Goal: Task Accomplishment & Management: Use online tool/utility

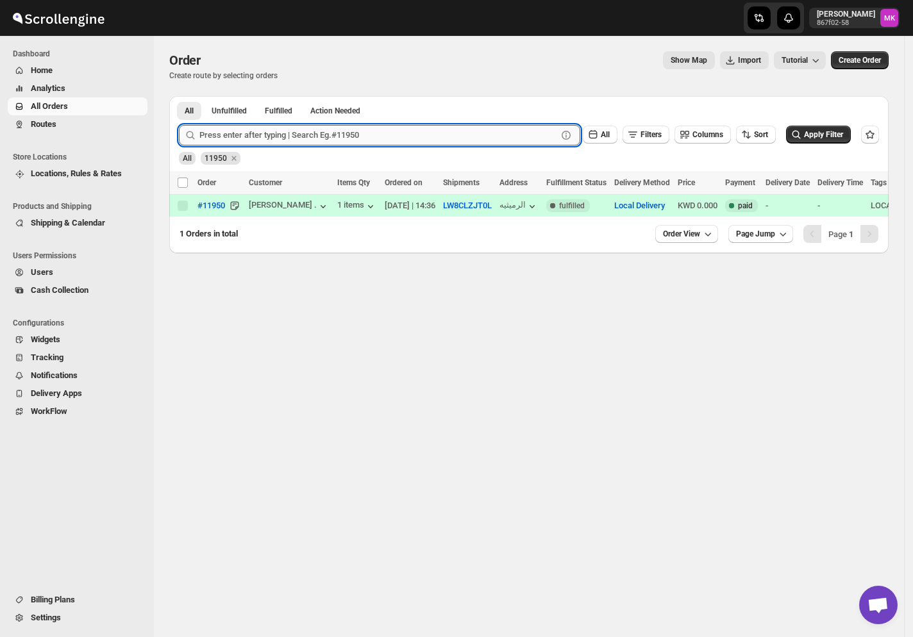
click at [265, 142] on input "text" at bounding box center [378, 135] width 358 height 21
paste input "11984"
type input "11984"
click at [179, 96] on button "Submit" at bounding box center [197, 102] width 37 height 13
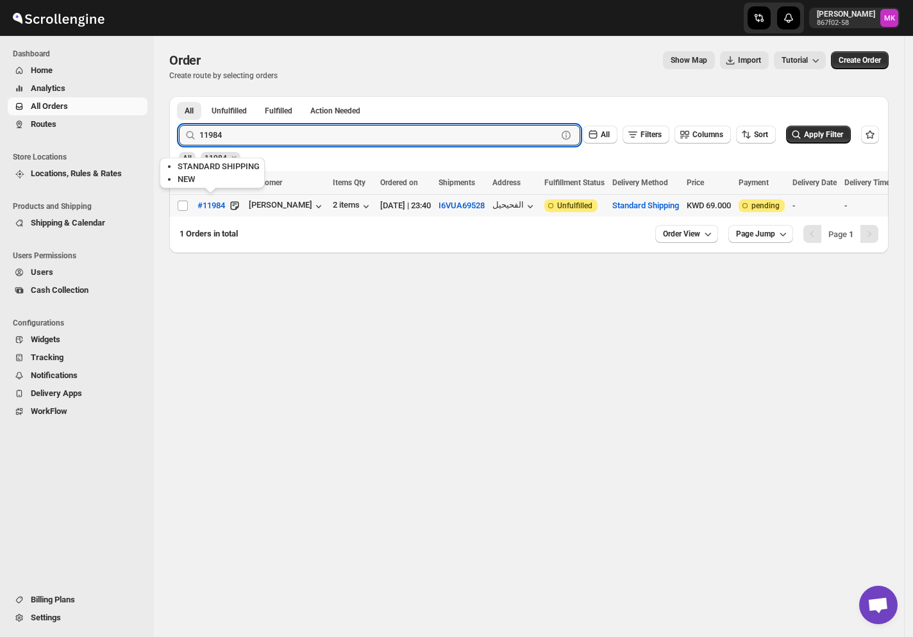
click at [188, 208] on tr "Select order #11984 Saad Saad 2 items 10-Oct-25 | 23:40 I6VUA69528 الفحيحيل Att…" at bounding box center [680, 206] width 1022 height 22
checkbox input "true"
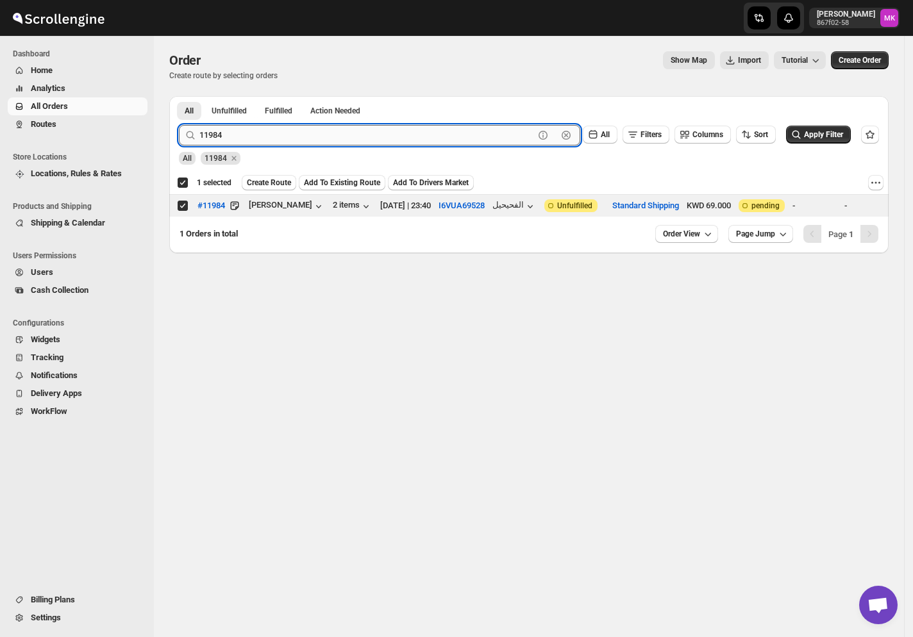
click at [259, 138] on input "11984" at bounding box center [366, 135] width 335 height 21
paste input "6"
type input "11964"
click at [179, 96] on button "Submit" at bounding box center [197, 102] width 37 height 13
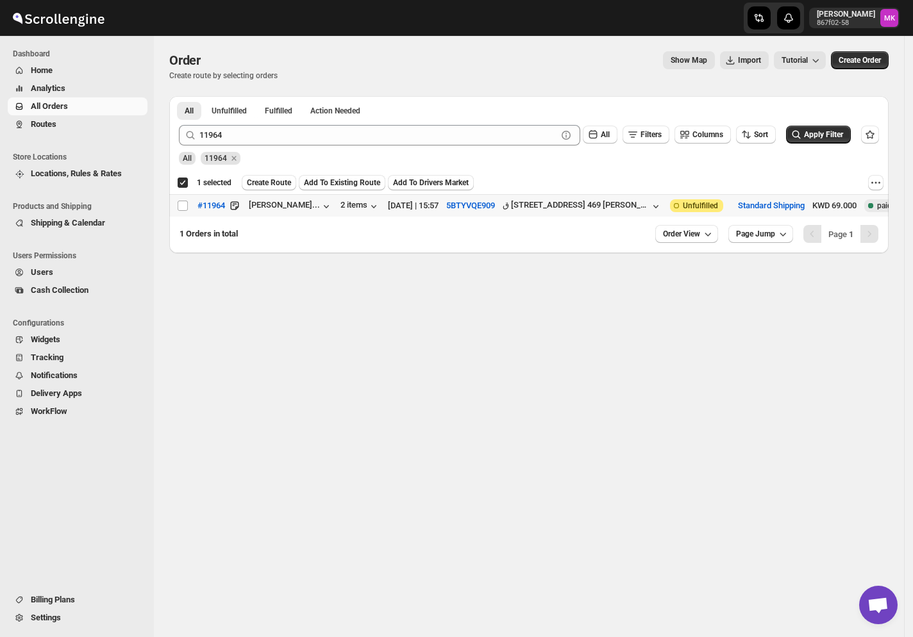
click at [176, 212] on td "Select order" at bounding box center [181, 206] width 24 height 22
checkbox input "false"
checkbox input "true"
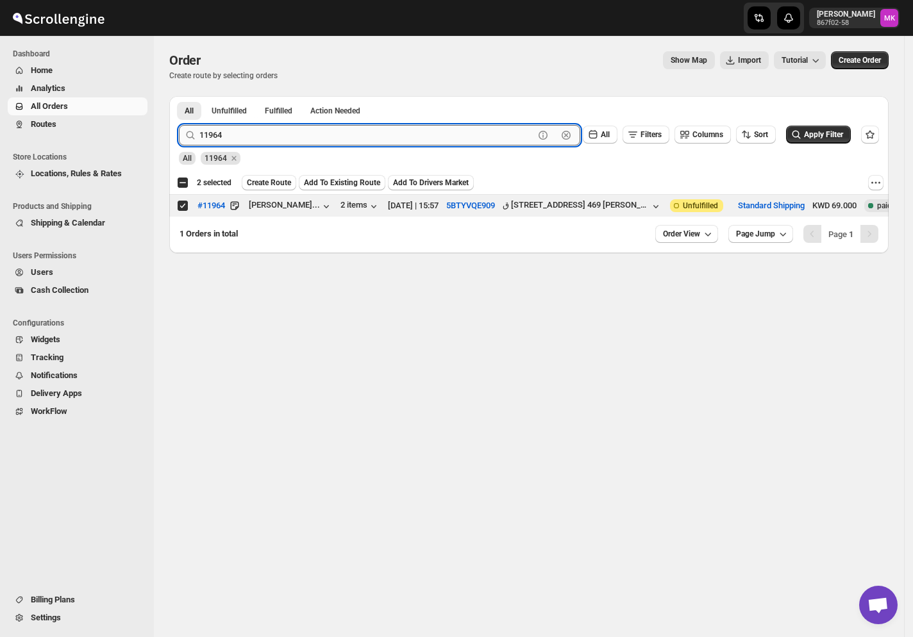
click at [286, 137] on input "11964" at bounding box center [366, 135] width 335 height 21
paste input "36"
type input "11936"
click at [179, 96] on button "Submit" at bounding box center [197, 102] width 37 height 13
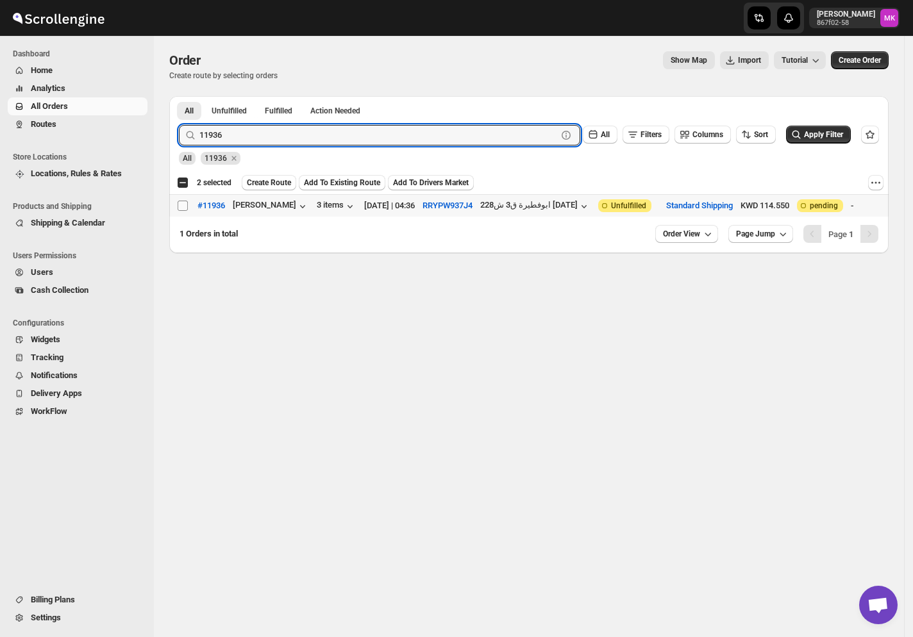
click at [187, 209] on input "Select order" at bounding box center [183, 206] width 10 height 10
checkbox input "true"
click at [241, 137] on input "11936" at bounding box center [366, 135] width 335 height 21
paste input "43"
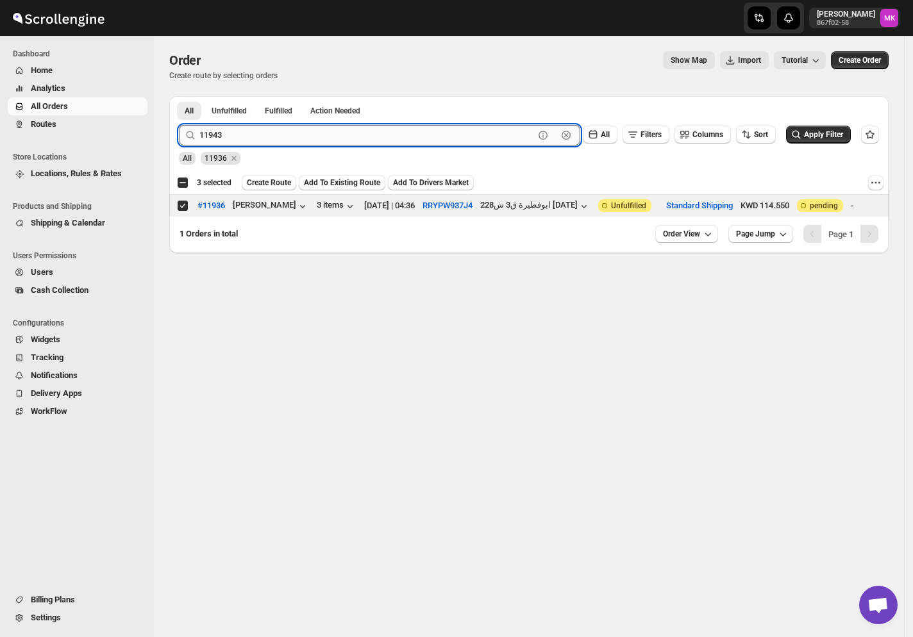
type input "11943"
click at [179, 96] on button "Submit" at bounding box center [197, 102] width 37 height 13
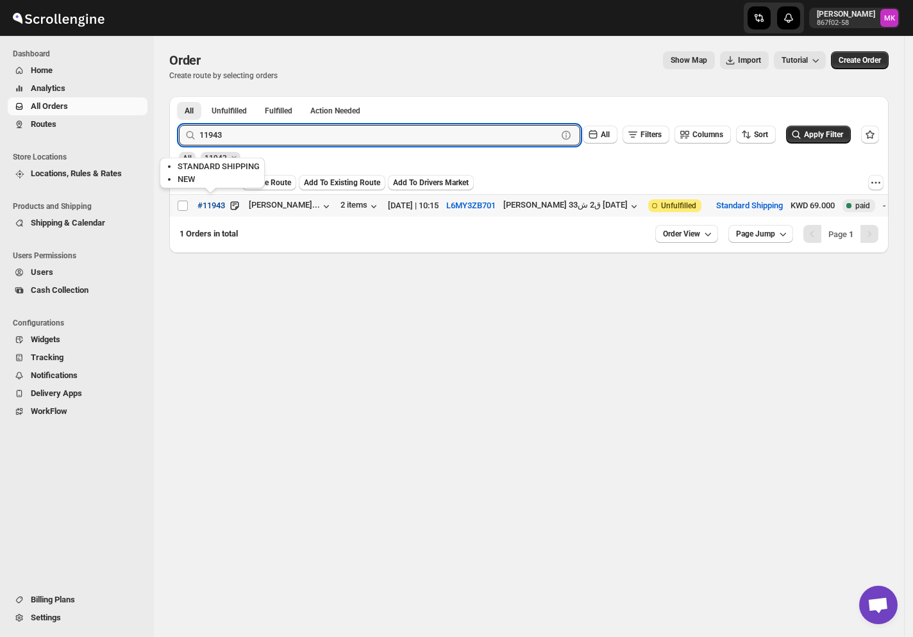
click at [190, 206] on button "#11943" at bounding box center [211, 206] width 43 height 21
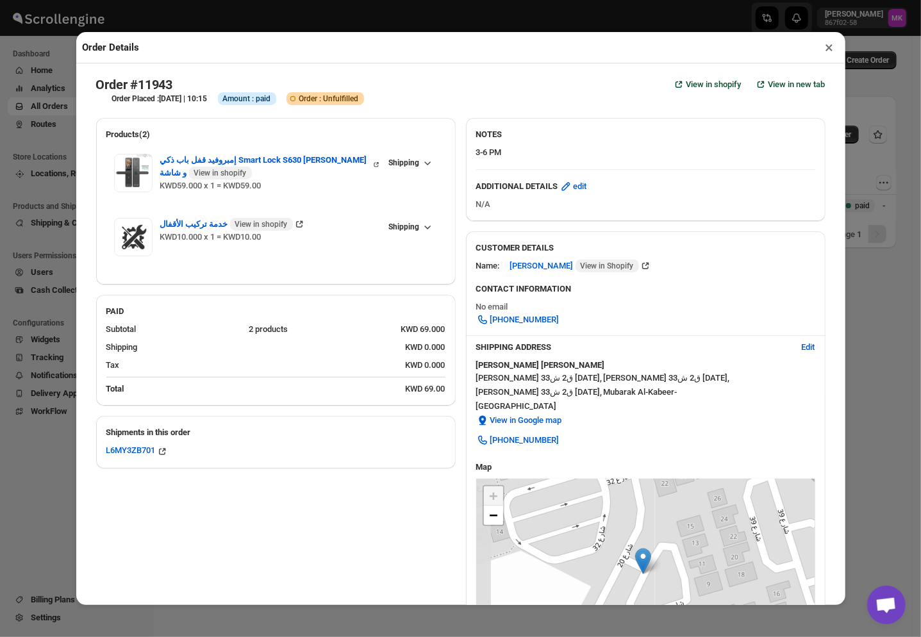
click at [824, 44] on button "×" at bounding box center [829, 47] width 19 height 18
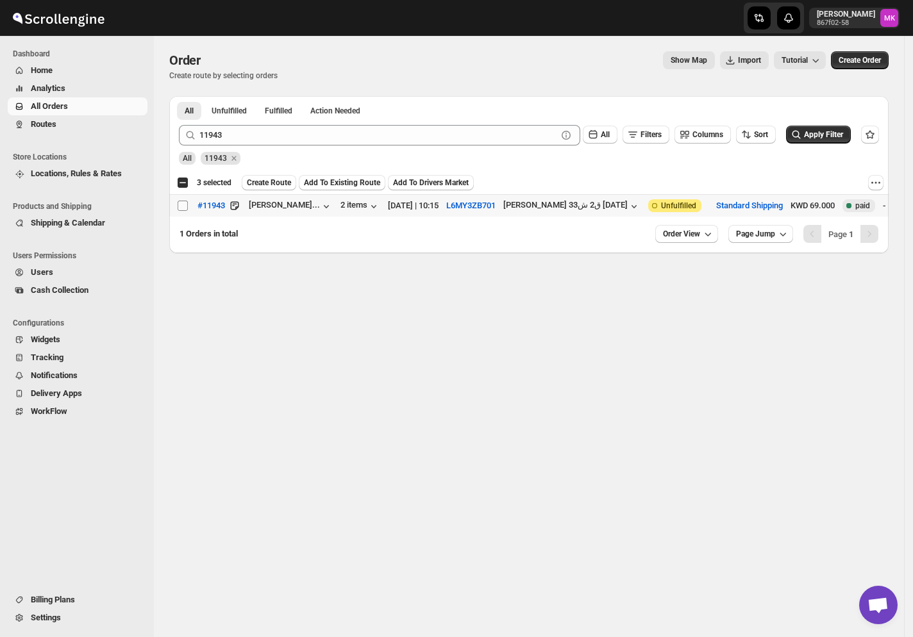
click at [179, 206] on input "Select order" at bounding box center [183, 206] width 10 height 10
checkbox input "true"
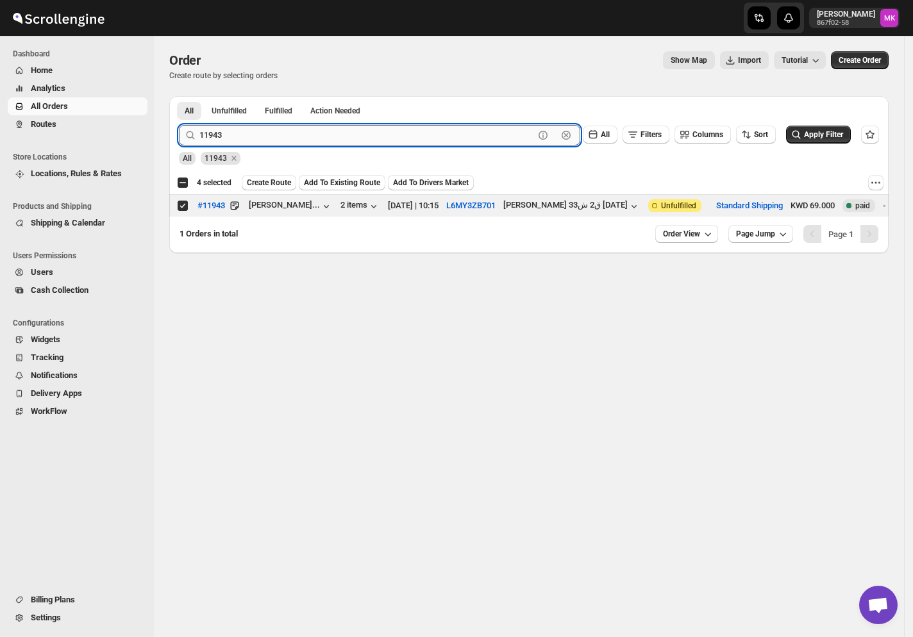
click at [235, 131] on input "11943" at bounding box center [366, 135] width 335 height 21
click at [231, 129] on input "11943" at bounding box center [366, 135] width 335 height 21
paste input "1"
type input "11913"
click at [179, 96] on button "Submit" at bounding box center [197, 102] width 37 height 13
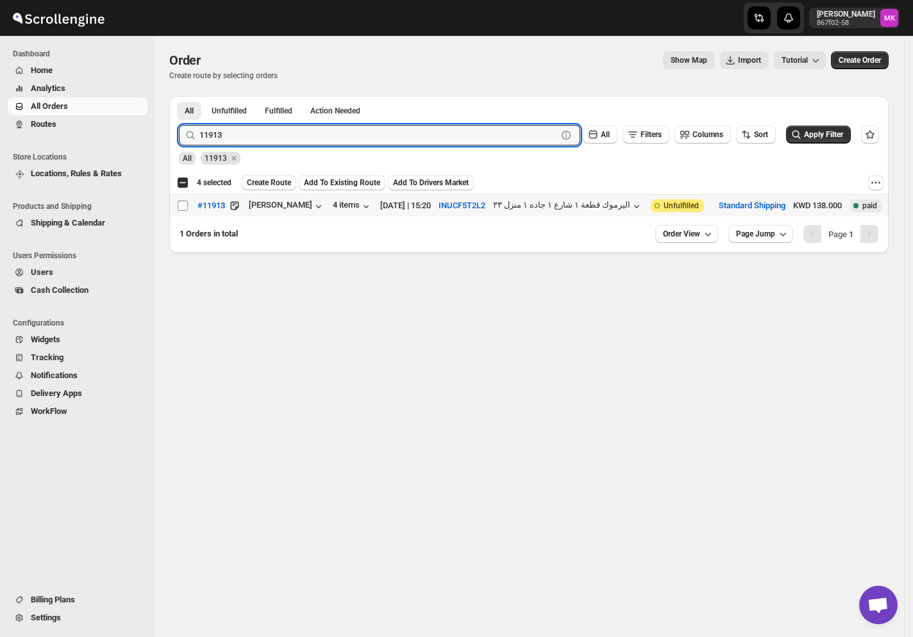
click at [183, 210] on input "Select order" at bounding box center [183, 206] width 10 height 10
checkbox input "true"
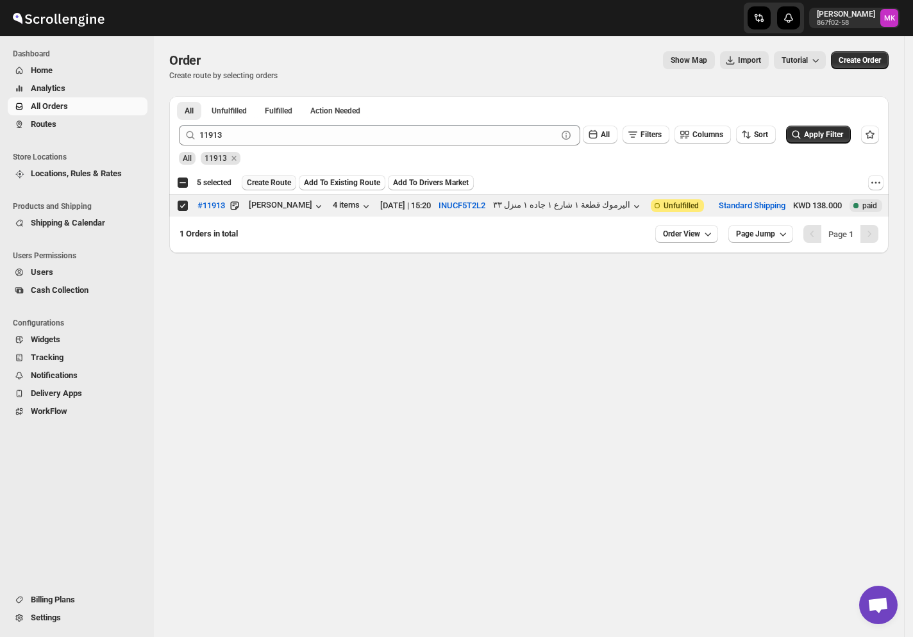
click at [278, 190] on button "Create Route" at bounding box center [269, 182] width 54 height 15
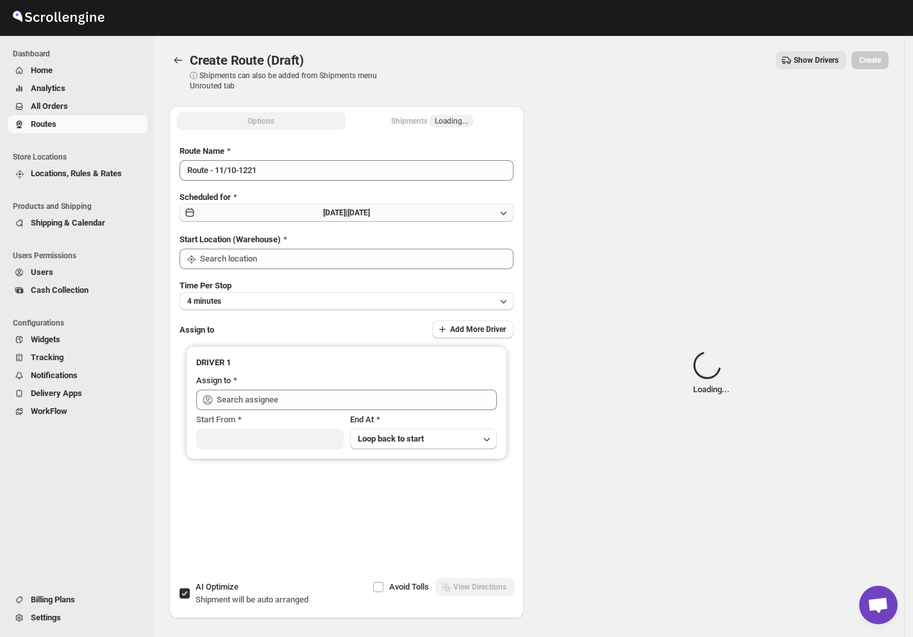
type input "[GEOGRAPHIC_DATA]"
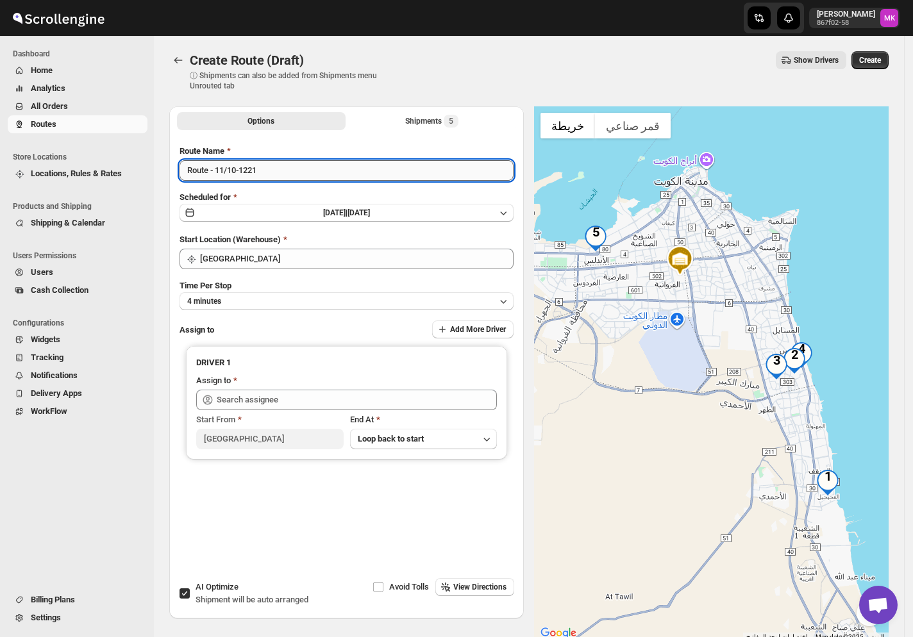
click at [215, 172] on input "Route - 11/10-1221" at bounding box center [346, 170] width 334 height 21
click at [219, 170] on input "Route - 11/10-1221" at bounding box center [346, 170] width 334 height 21
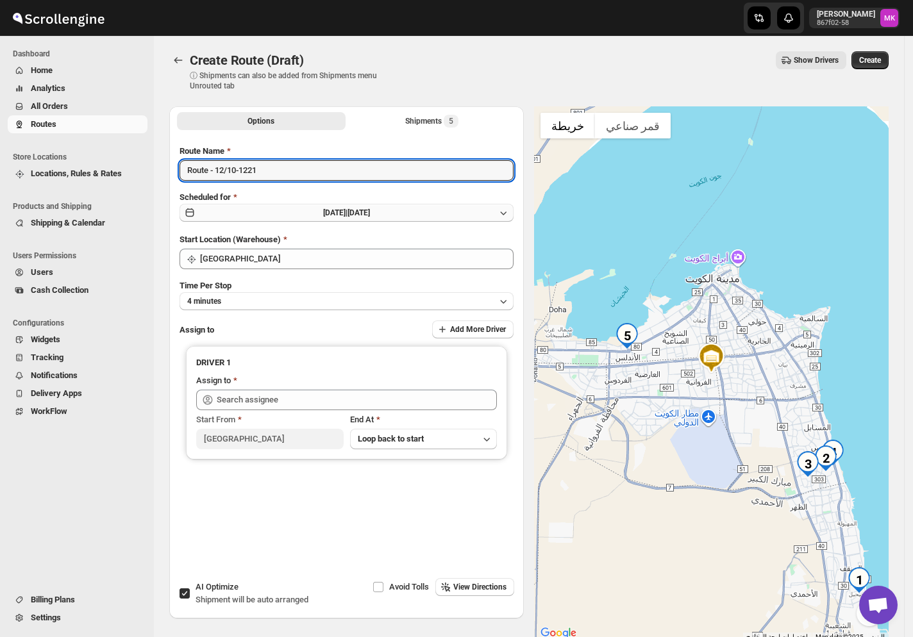
type input "Route - 12/10-1221"
click at [347, 210] on span "Sat Oct 11 2025 |" at bounding box center [335, 212] width 24 height 9
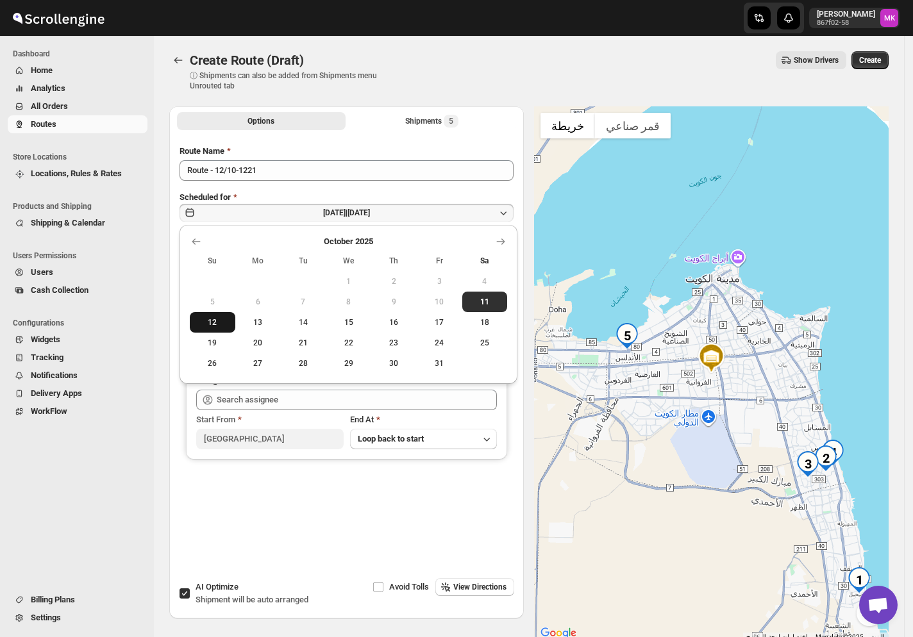
click at [218, 318] on span "12" at bounding box center [212, 322] width 35 height 10
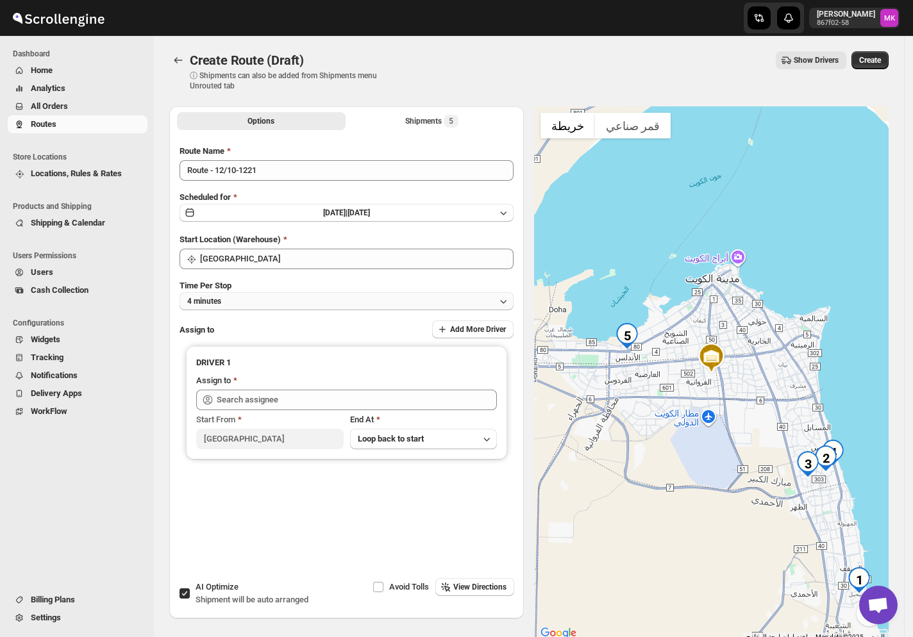
click at [234, 303] on button "4 minutes" at bounding box center [346, 301] width 334 height 18
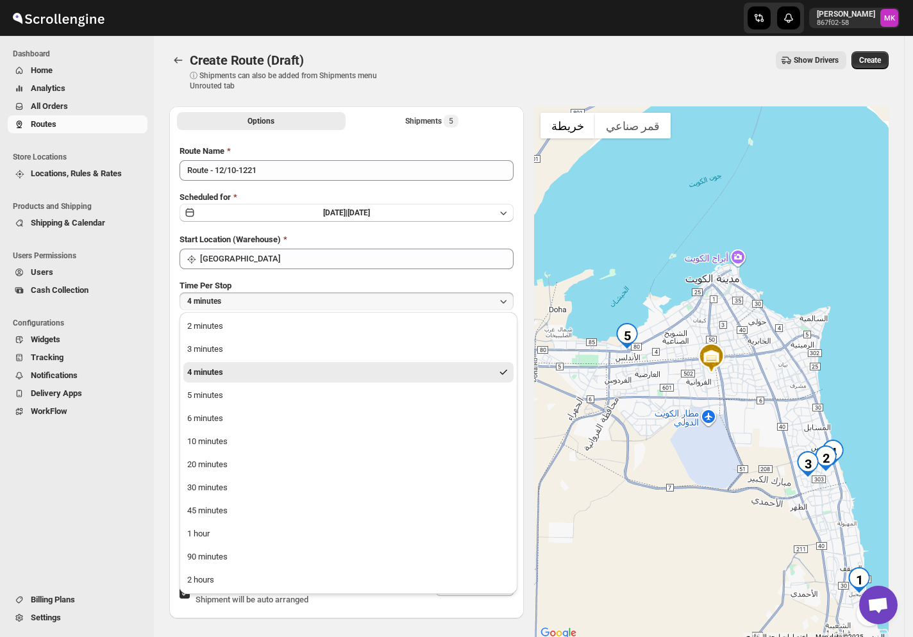
click at [216, 563] on div "90 minutes" at bounding box center [207, 557] width 40 height 13
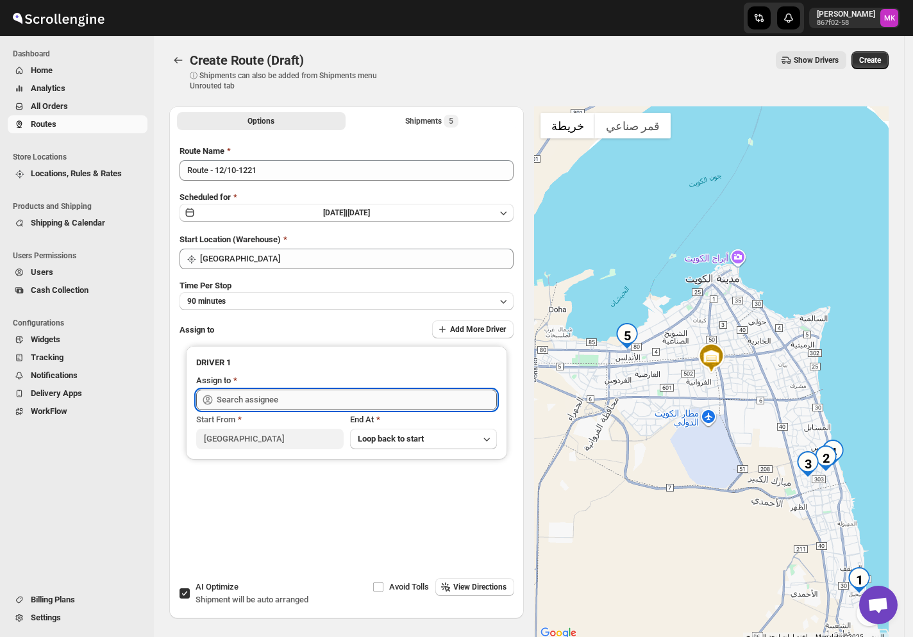
click at [254, 401] on input "text" at bounding box center [357, 400] width 280 height 21
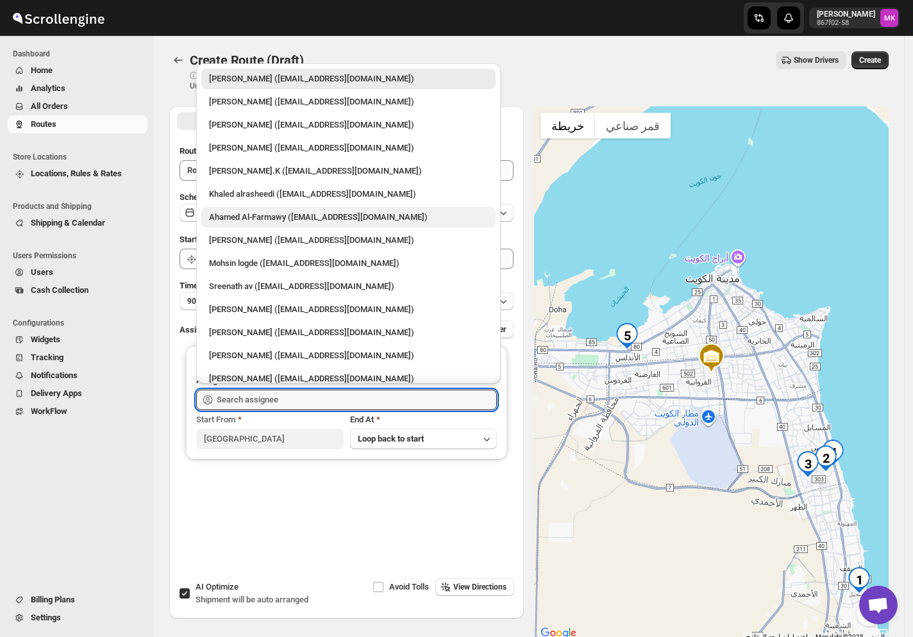
click at [277, 219] on div "Ahamed Al-Farmawy (m.farmawy510@gmail.com)" at bounding box center [348, 217] width 279 height 13
type input "Ahamed Al-Farmawy (m.farmawy510@gmail.com)"
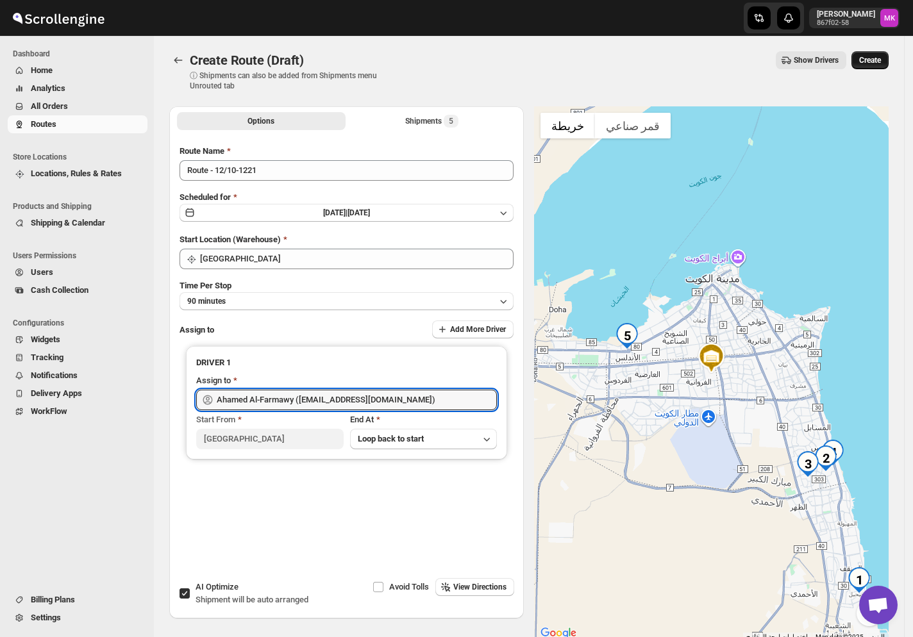
click at [868, 60] on span "Create" at bounding box center [870, 60] width 22 height 10
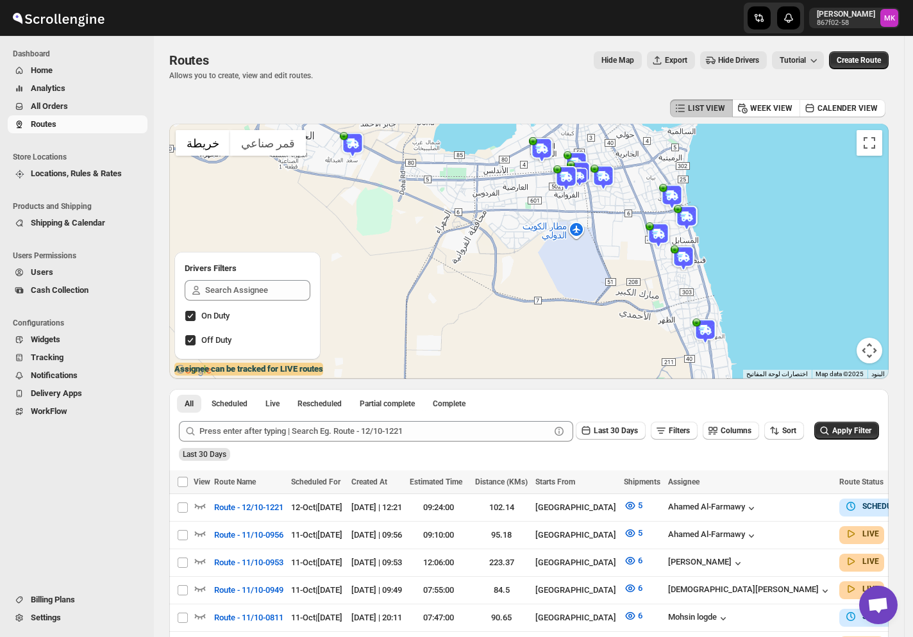
click at [78, 113] on button "All Orders" at bounding box center [78, 106] width 140 height 18
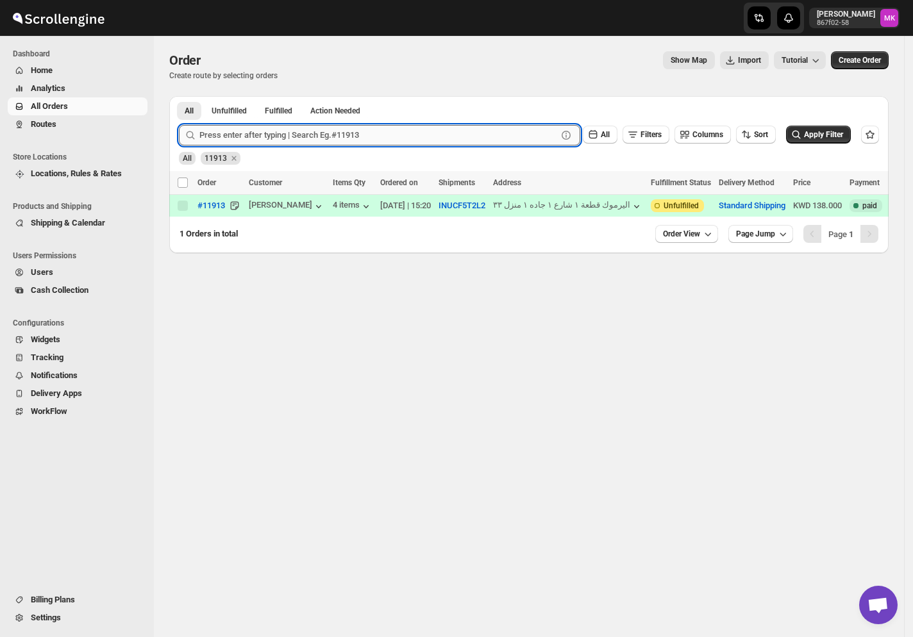
click at [269, 129] on input "text" at bounding box center [378, 135] width 358 height 21
paste input "11872"
type input "11872"
click at [179, 96] on button "Submit" at bounding box center [197, 102] width 37 height 13
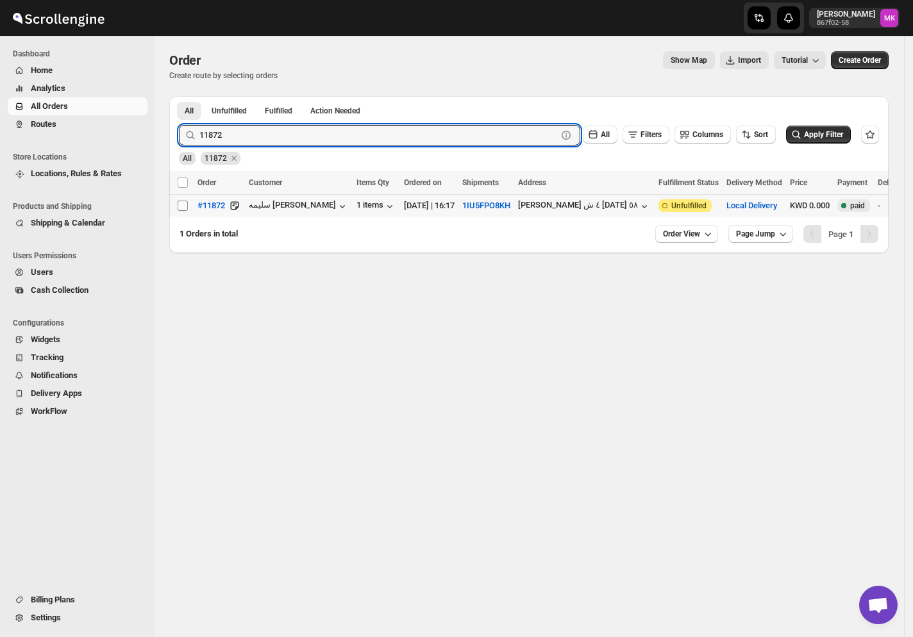
click at [178, 208] on input "Select order" at bounding box center [183, 206] width 10 height 10
checkbox input "true"
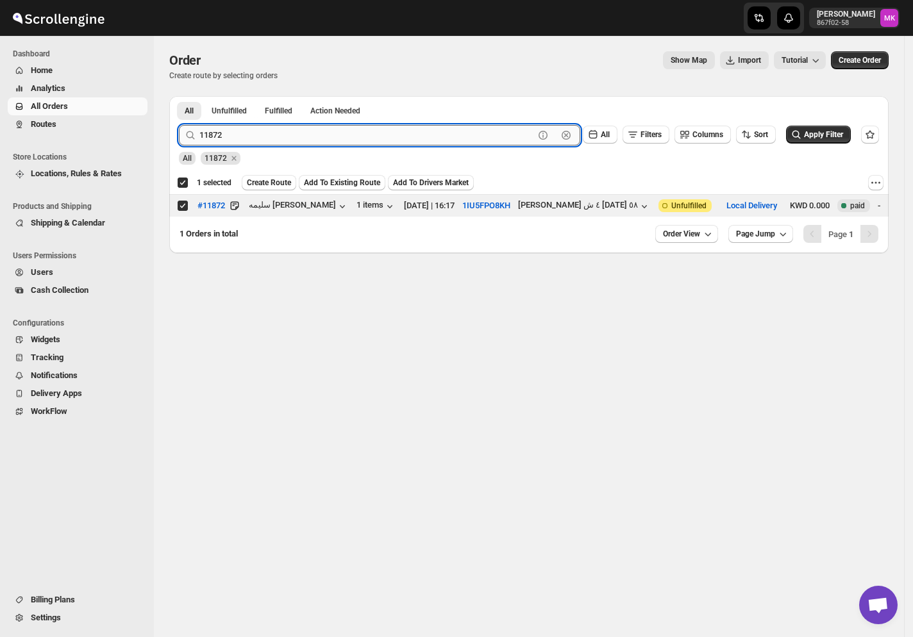
click at [242, 139] on input "11872" at bounding box center [366, 135] width 335 height 21
paste input "937"
type input "11937"
click at [179, 96] on button "Submit" at bounding box center [197, 102] width 37 height 13
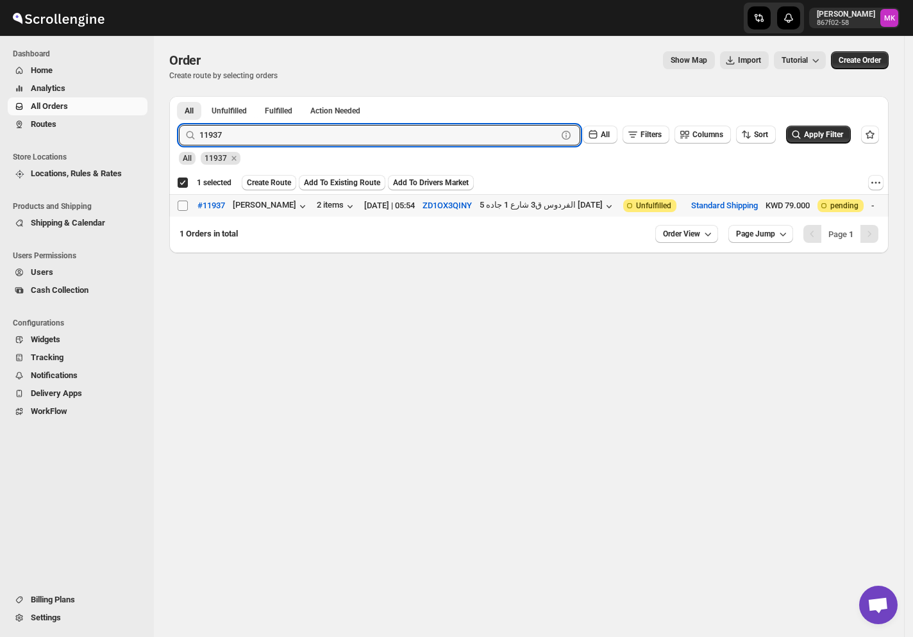
click at [182, 208] on input "Select order" at bounding box center [183, 206] width 10 height 10
checkbox input "true"
checkbox input "false"
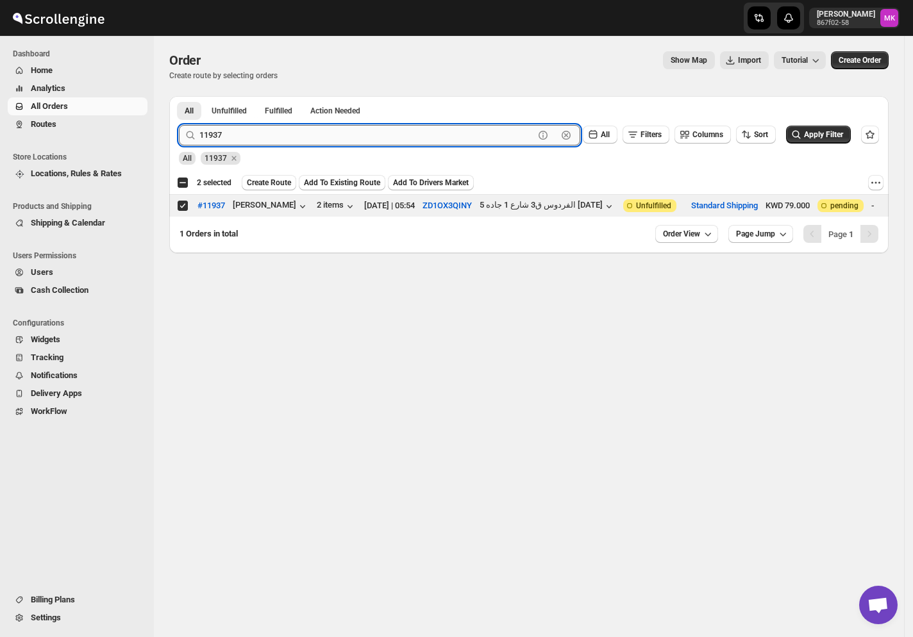
click at [269, 142] on input "11937" at bounding box center [366, 135] width 335 height 21
paste input "8"
type input "11987"
click at [179, 96] on button "Submit" at bounding box center [197, 102] width 37 height 13
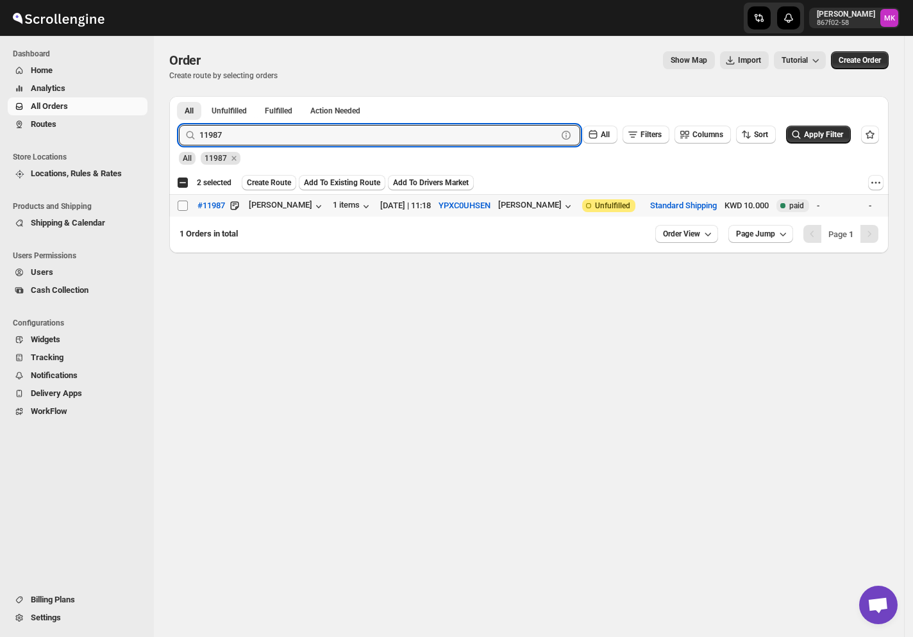
click at [185, 209] on input "Select order" at bounding box center [183, 206] width 10 height 10
checkbox input "true"
click at [260, 129] on input "11987" at bounding box center [366, 135] width 335 height 21
paste input "35"
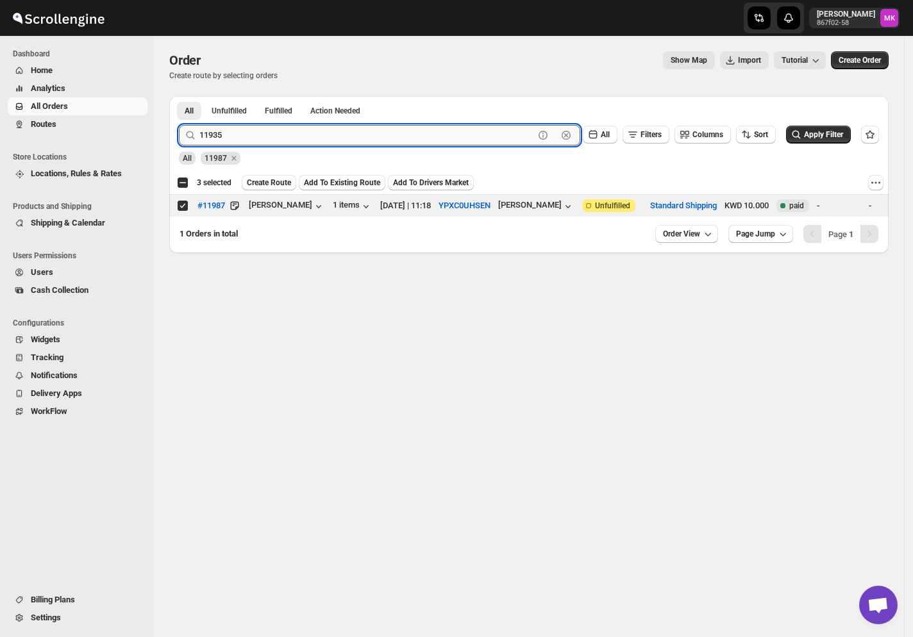
type input "11935"
click at [179, 96] on button "Submit" at bounding box center [197, 102] width 37 height 13
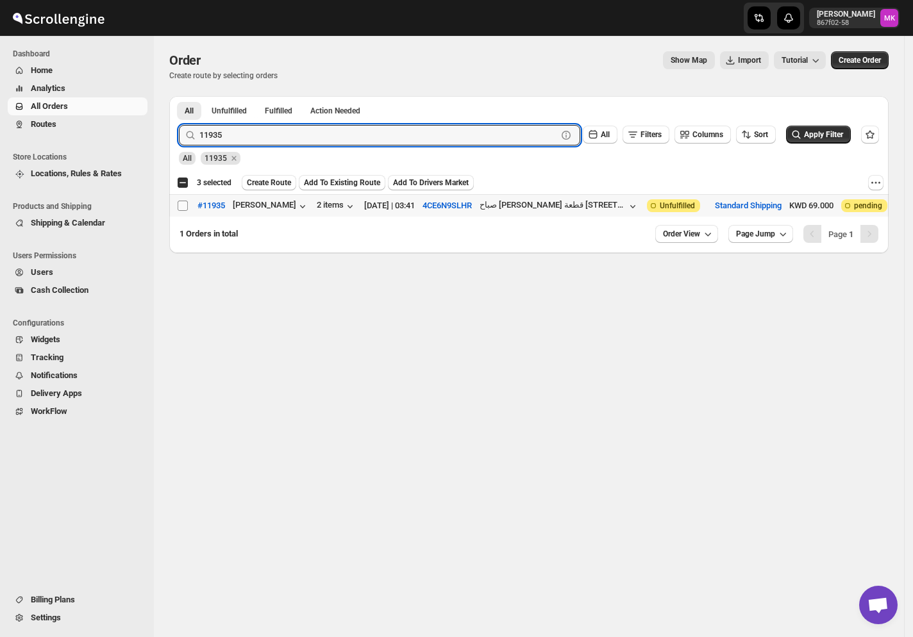
click at [183, 206] on input "Select order" at bounding box center [183, 206] width 10 height 10
checkbox input "true"
click at [270, 129] on input "11935" at bounding box center [366, 135] width 335 height 21
paste input "833"
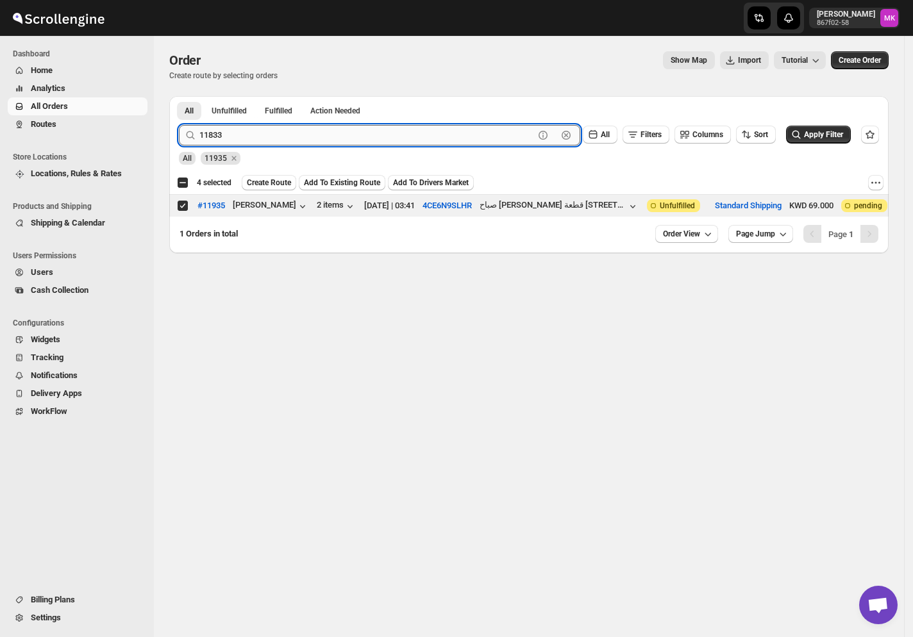
type input "11833"
click at [179, 96] on button "Submit" at bounding box center [197, 102] width 37 height 13
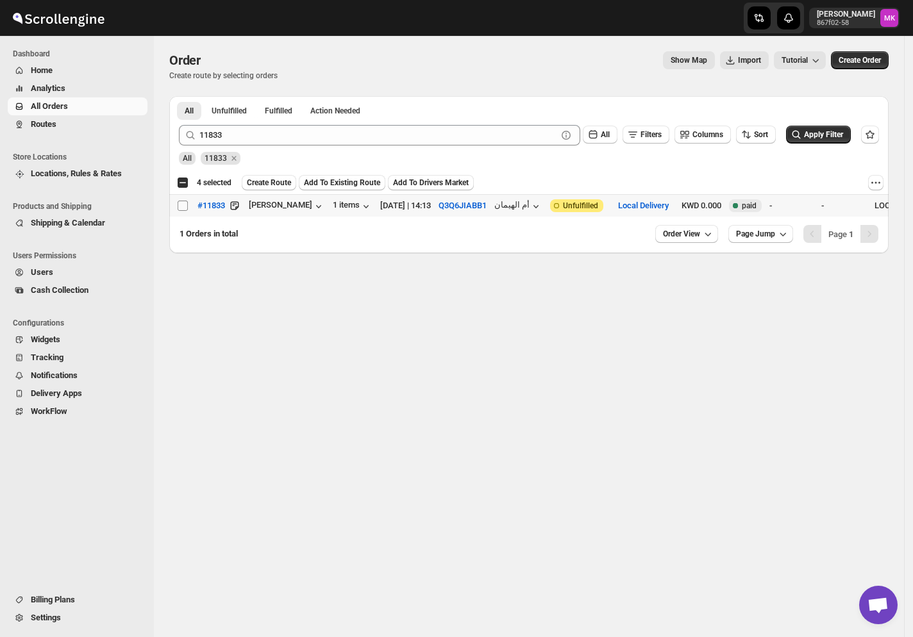
click at [187, 203] on input "Select order" at bounding box center [183, 206] width 10 height 10
checkbox input "true"
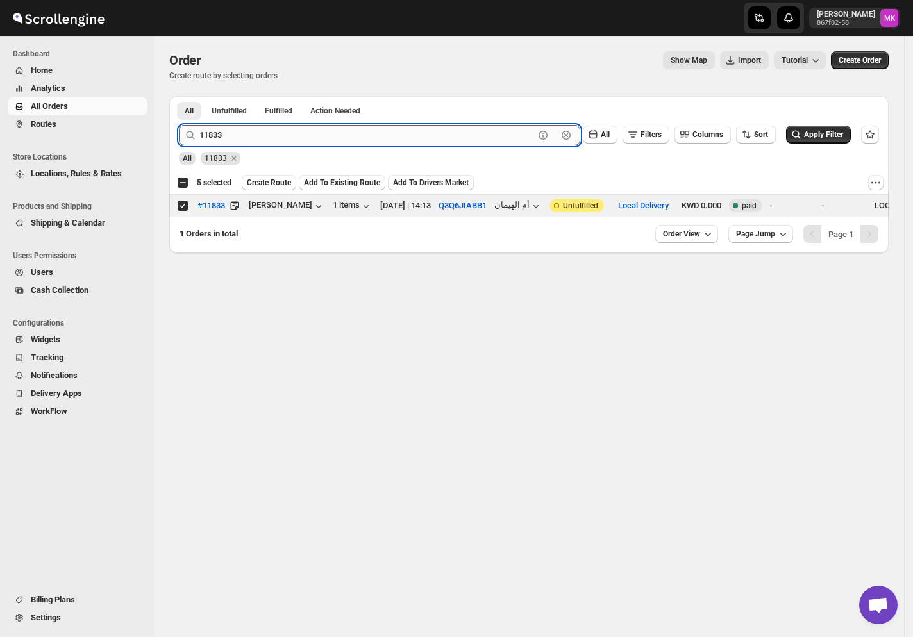
click at [249, 142] on input "11833" at bounding box center [366, 135] width 335 height 21
paste input "945"
type input "11945"
click at [179, 96] on button "Submit" at bounding box center [197, 102] width 37 height 13
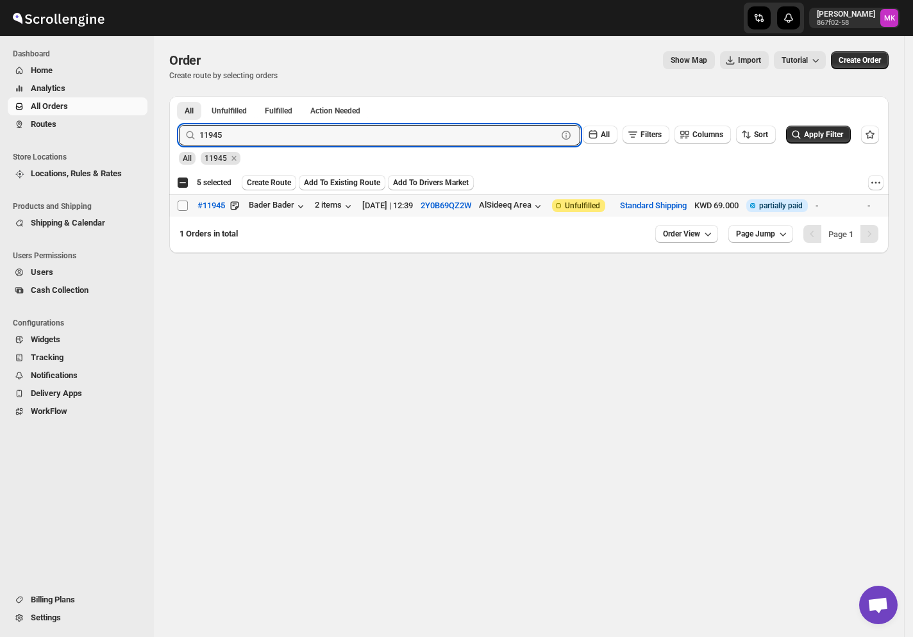
click at [185, 203] on input "Select order" at bounding box center [183, 206] width 10 height 10
checkbox input "true"
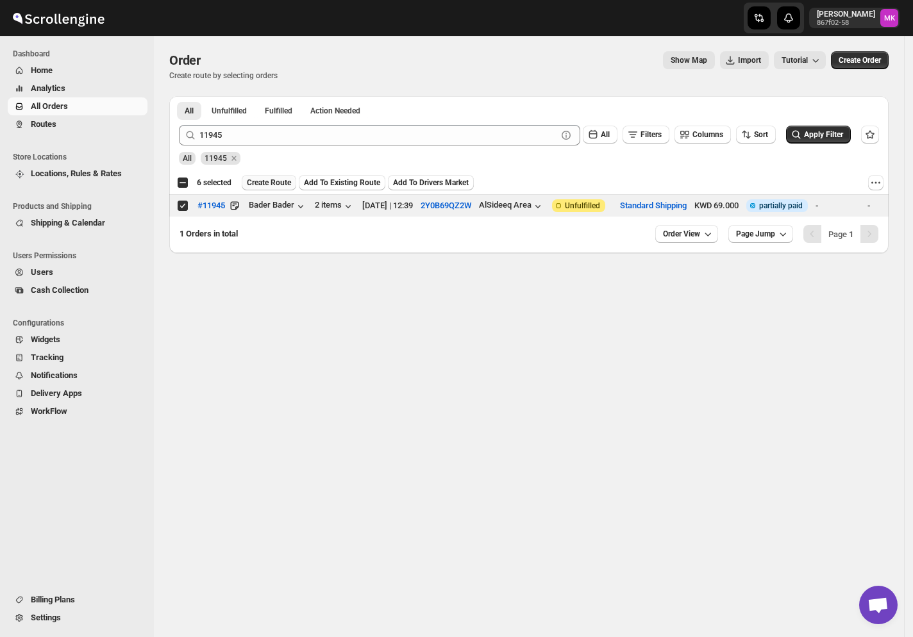
click at [267, 178] on button "Create Route" at bounding box center [269, 182] width 54 height 15
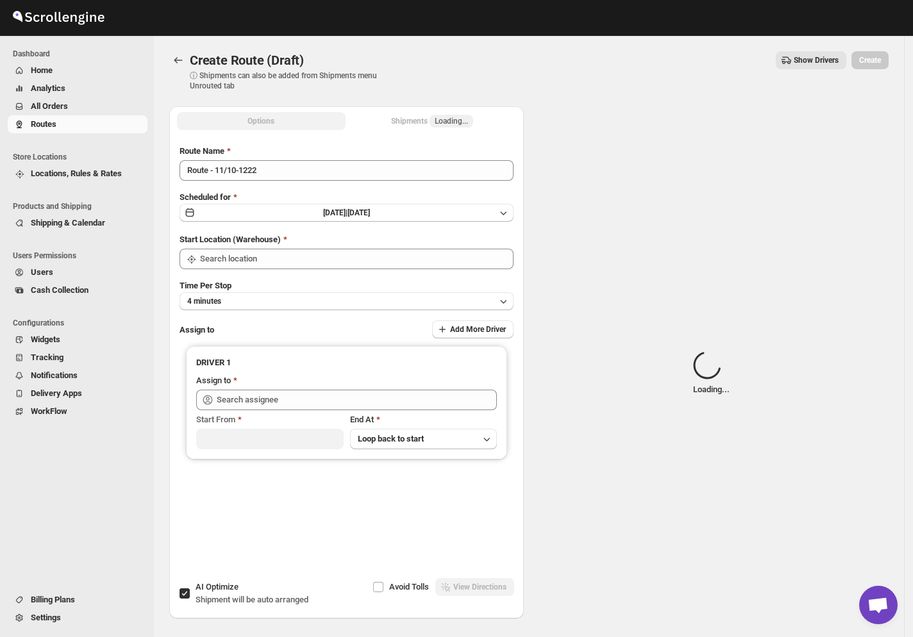
type input "[GEOGRAPHIC_DATA]"
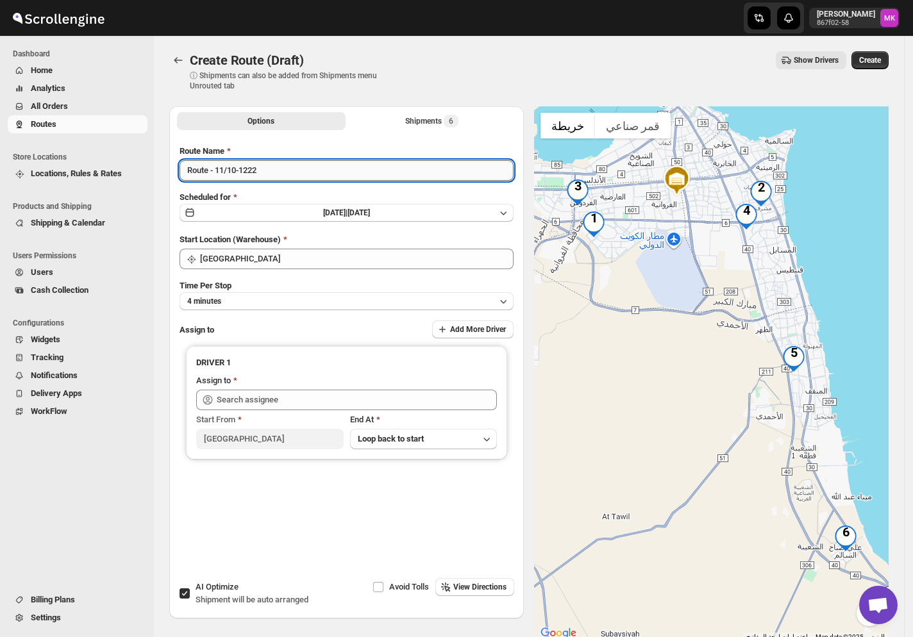
click at [224, 172] on input "Route - 11/10-1222" at bounding box center [346, 170] width 334 height 21
click at [221, 173] on input "Route - 11/10-1222" at bounding box center [346, 170] width 334 height 21
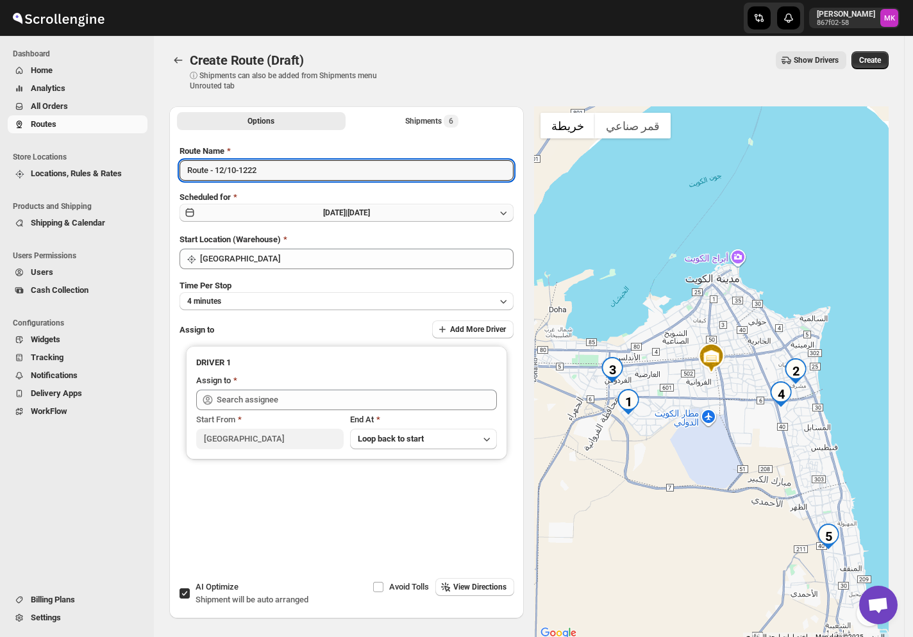
type input "Route - 12/10-1222"
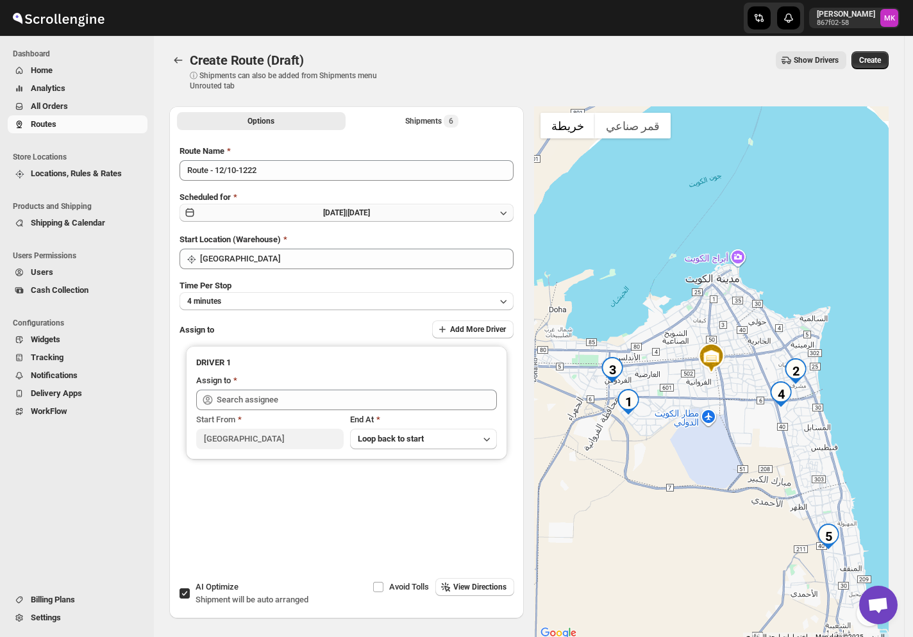
click at [254, 215] on button "Sat Oct 11 2025 | Today" at bounding box center [346, 213] width 334 height 18
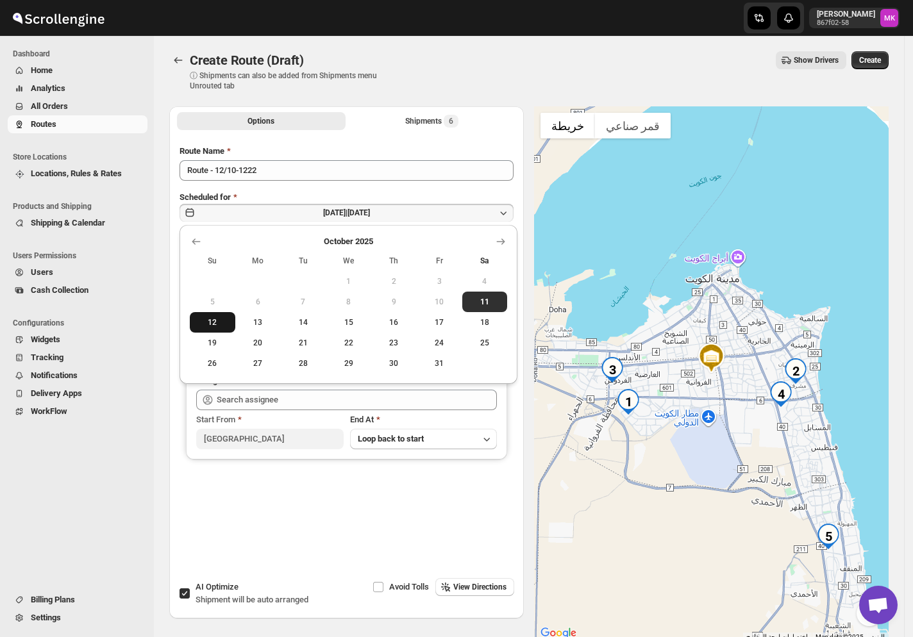
click at [221, 321] on span "12" at bounding box center [212, 322] width 35 height 10
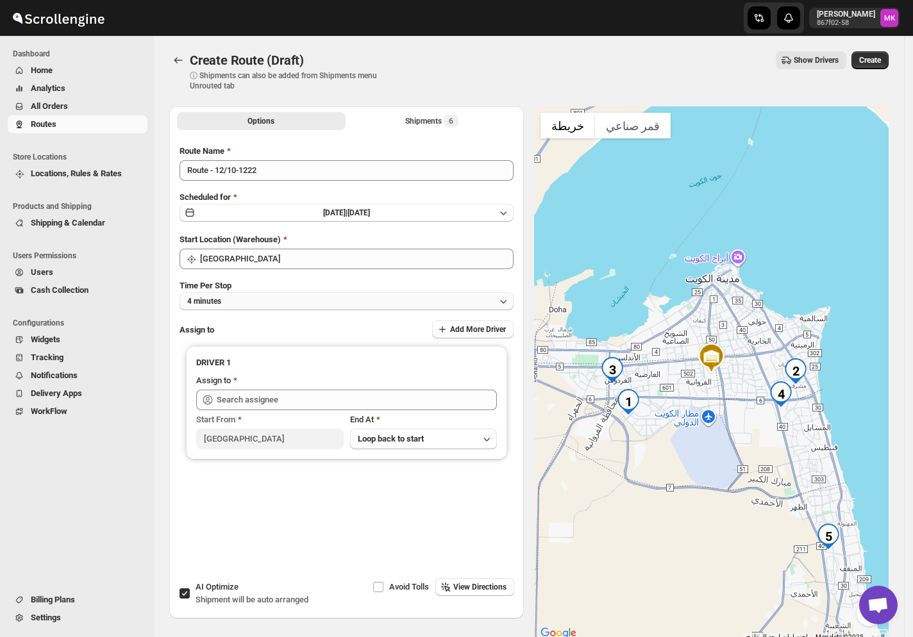
click at [268, 305] on button "4 minutes" at bounding box center [346, 301] width 334 height 18
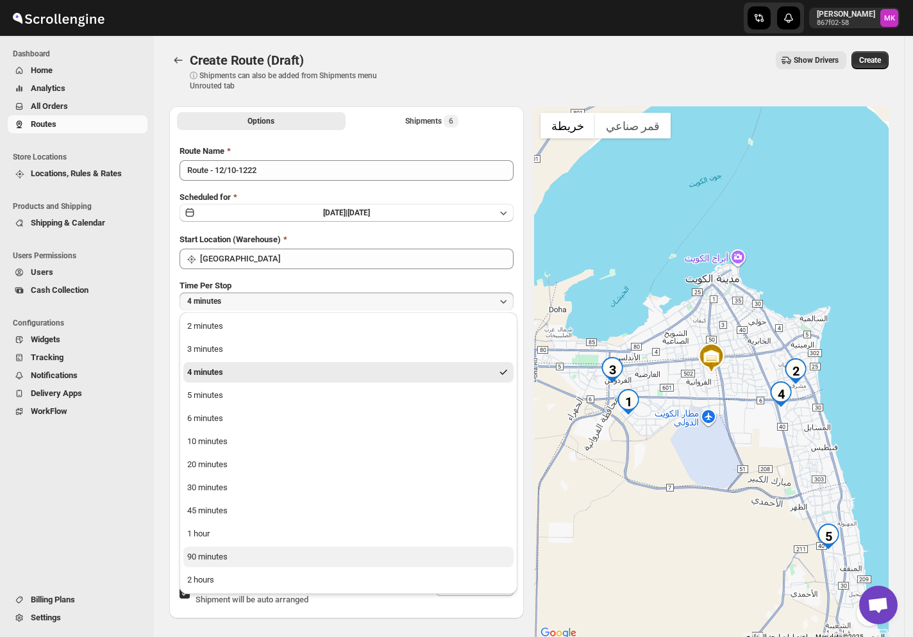
click at [215, 555] on div "90 minutes" at bounding box center [207, 557] width 40 height 13
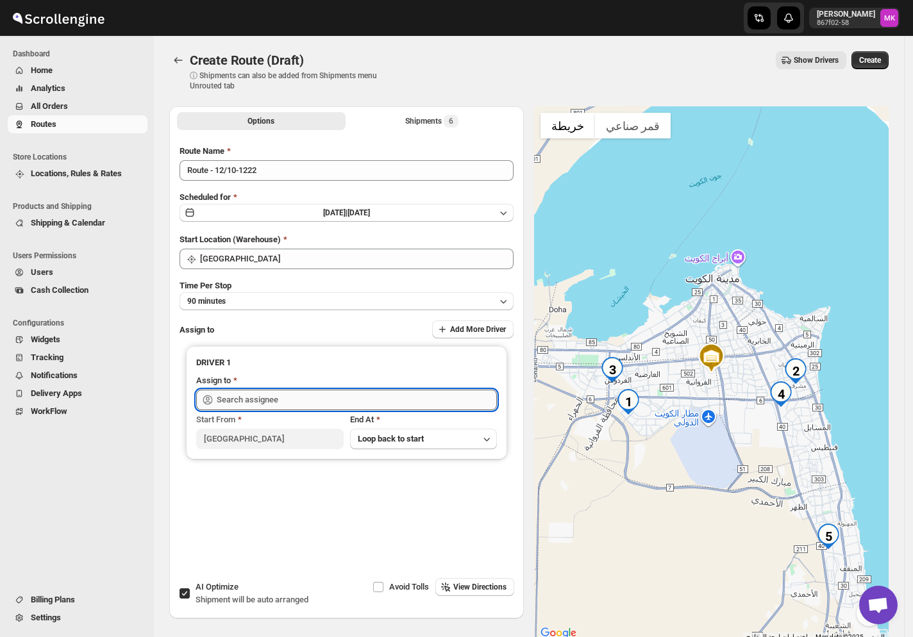
click at [237, 403] on input "text" at bounding box center [357, 400] width 280 height 21
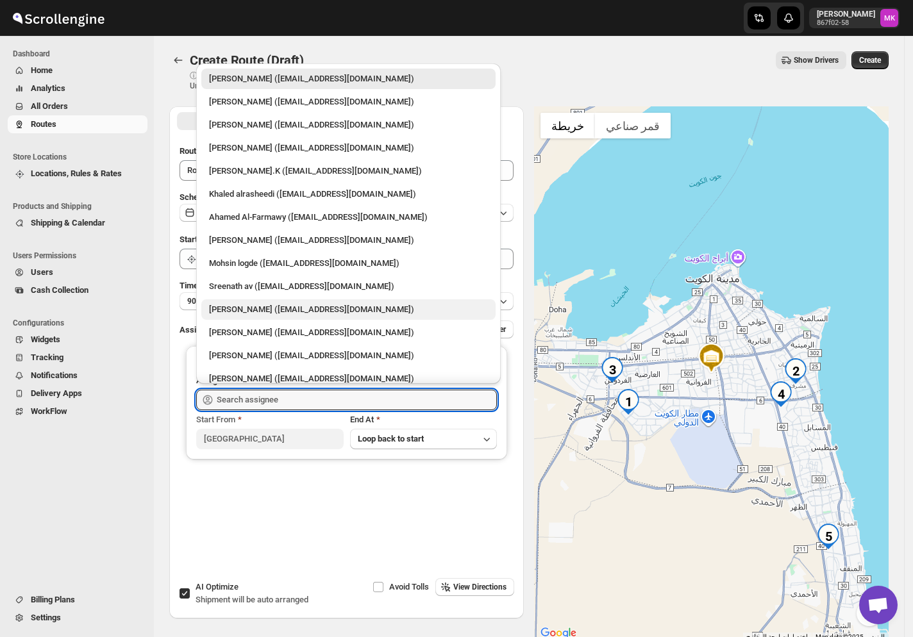
click at [277, 313] on div "Mohammad chand (mohdqabid@gmail.com)" at bounding box center [348, 309] width 279 height 13
type input "Mohammad chand (mohdqabid@gmail.com)"
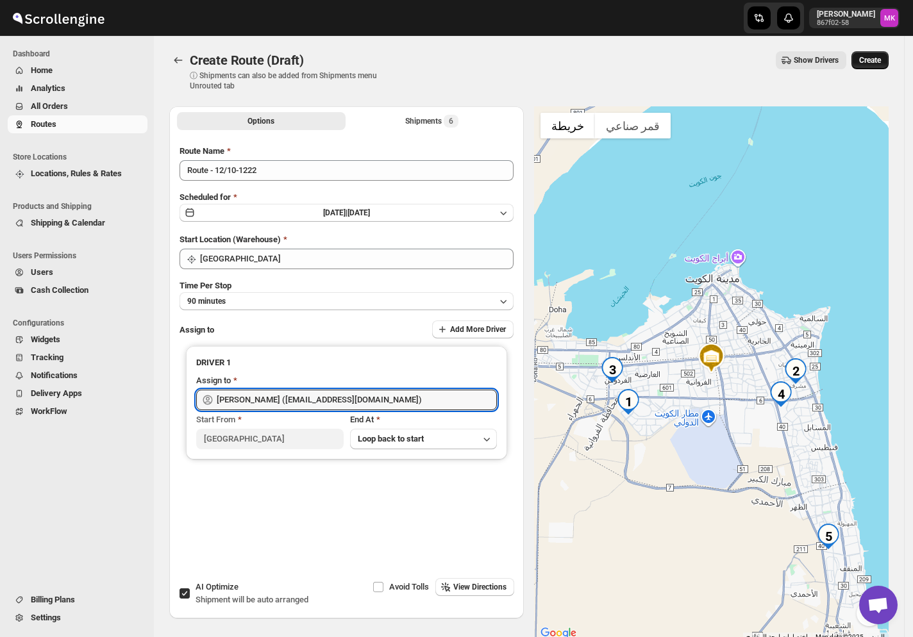
click at [881, 59] on span "Create" at bounding box center [870, 60] width 22 height 10
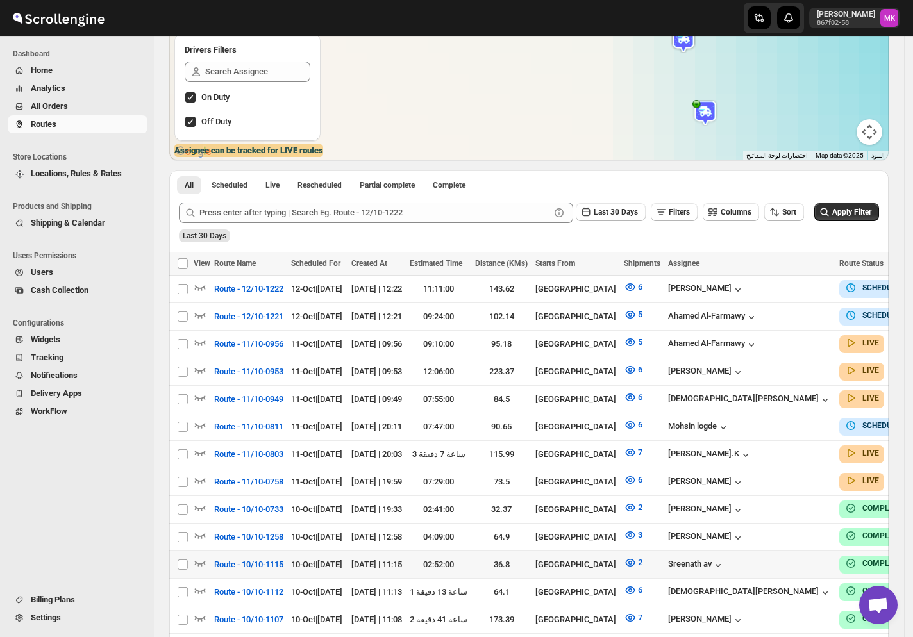
scroll to position [256, 0]
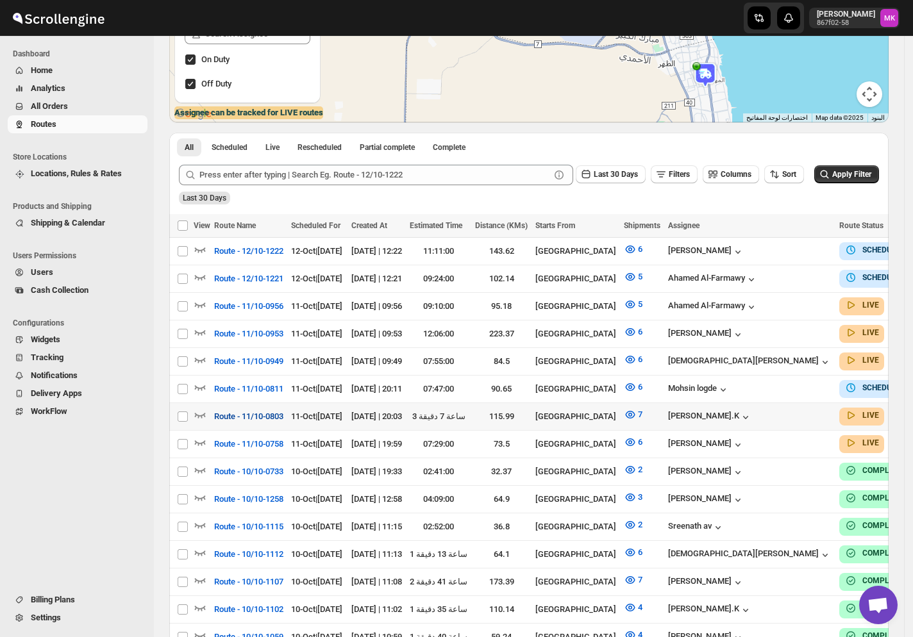
click at [279, 410] on span "Route - 11/10-0803" at bounding box center [248, 416] width 69 height 13
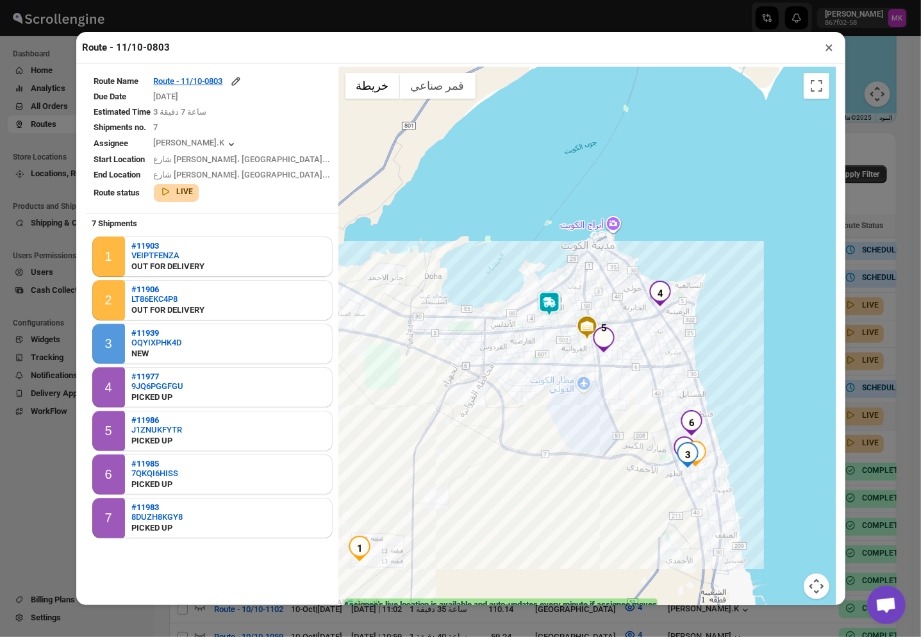
click at [828, 54] on button "×" at bounding box center [829, 47] width 19 height 18
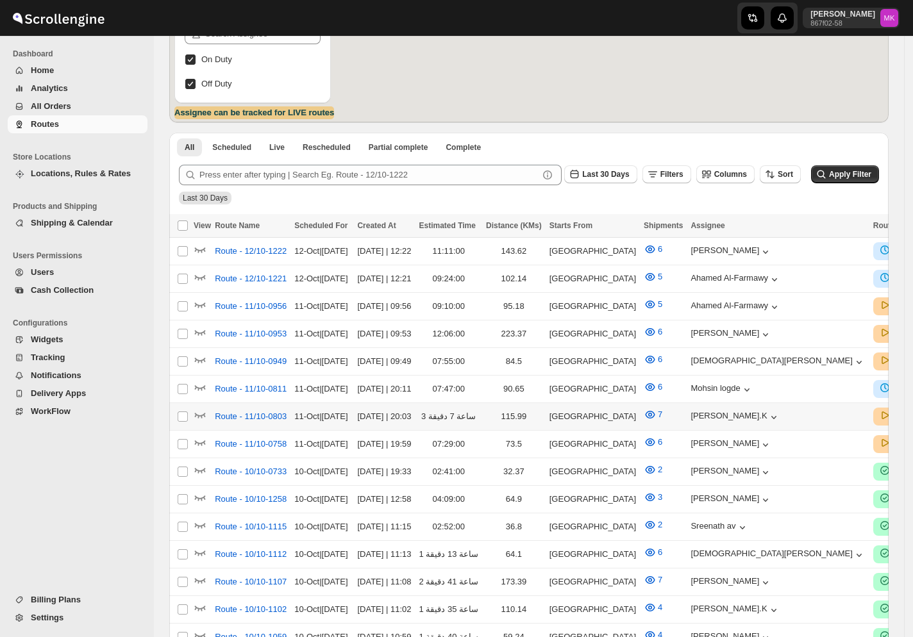
scroll to position [256, 0]
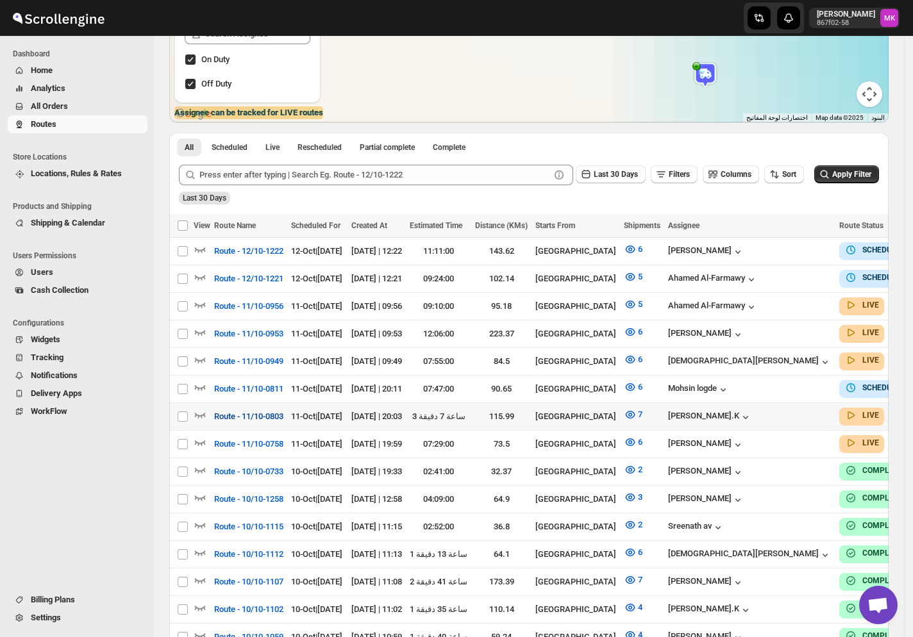
click at [263, 413] on span "Route - 11/10-0803" at bounding box center [248, 416] width 69 height 13
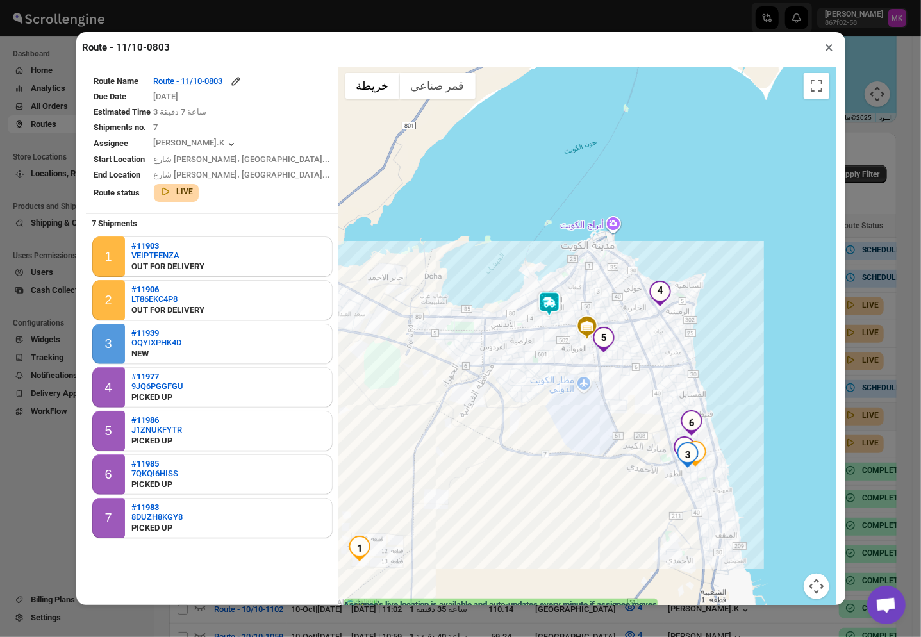
click at [828, 49] on button "×" at bounding box center [829, 47] width 19 height 18
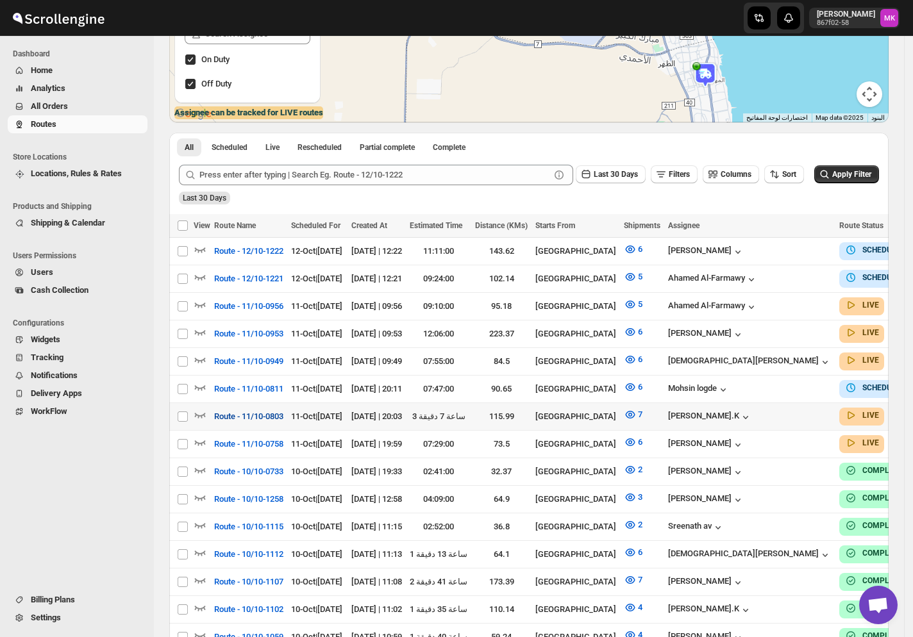
click at [254, 413] on span "Route - 11/10-0803" at bounding box center [248, 416] width 69 height 13
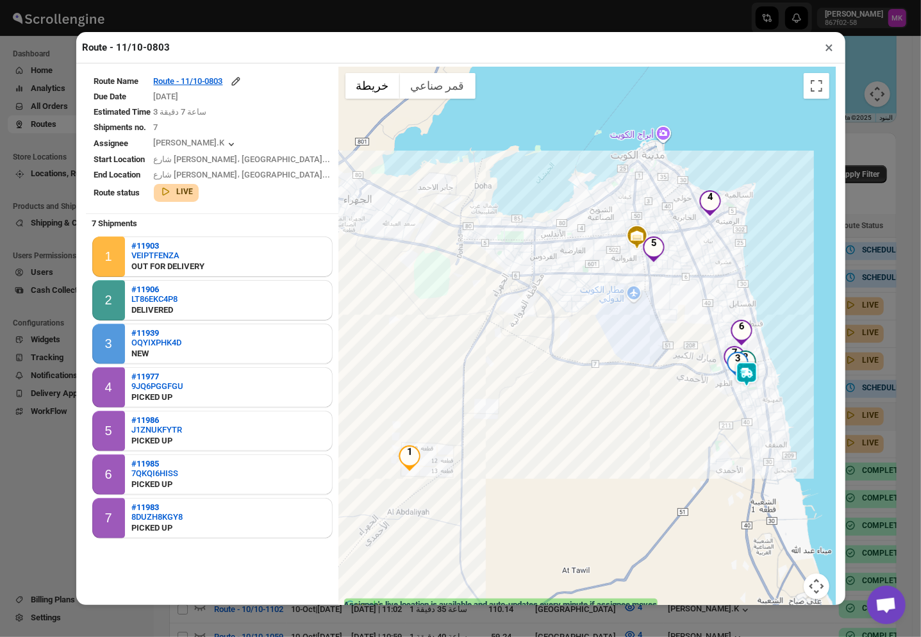
click at [832, 56] on button "×" at bounding box center [829, 47] width 19 height 18
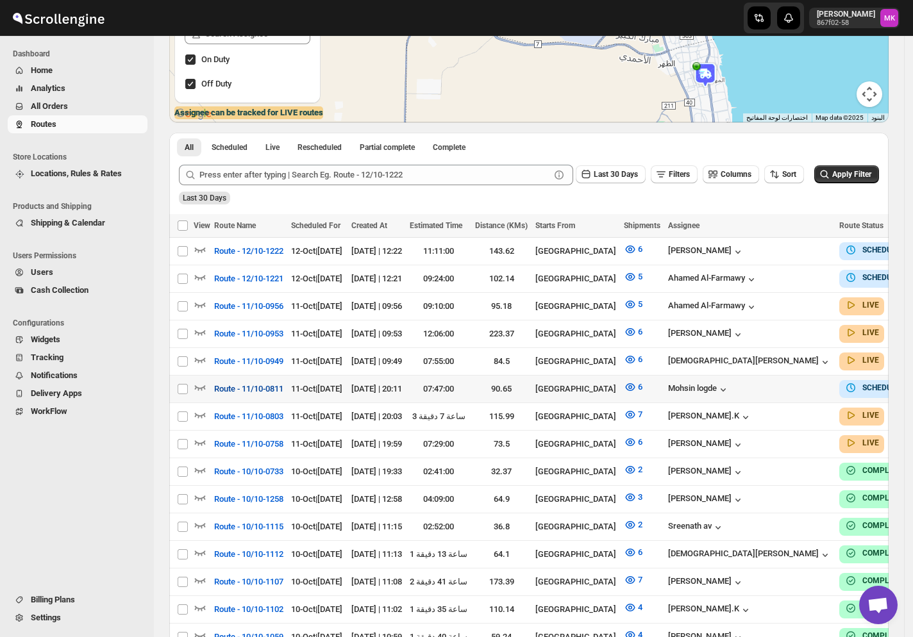
click at [269, 387] on span "Route - 11/10-0811" at bounding box center [248, 389] width 69 height 13
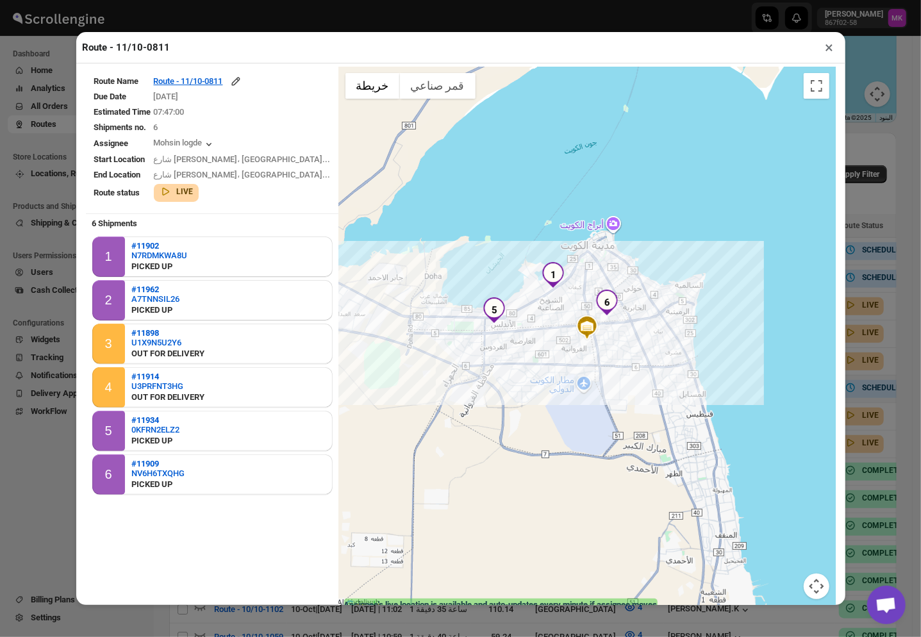
click at [837, 49] on button "×" at bounding box center [829, 47] width 19 height 18
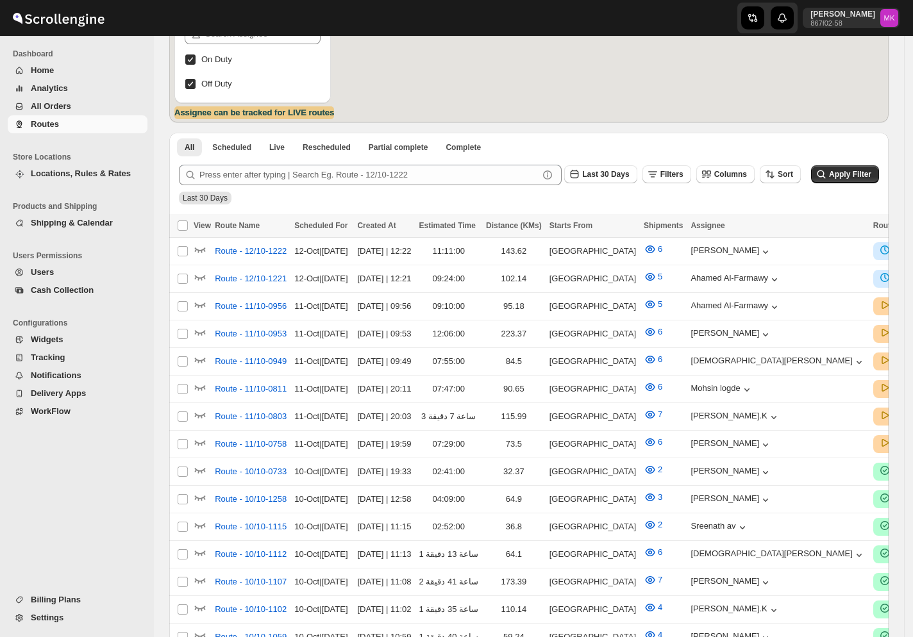
scroll to position [256, 0]
